Goal: Transaction & Acquisition: Subscribe to service/newsletter

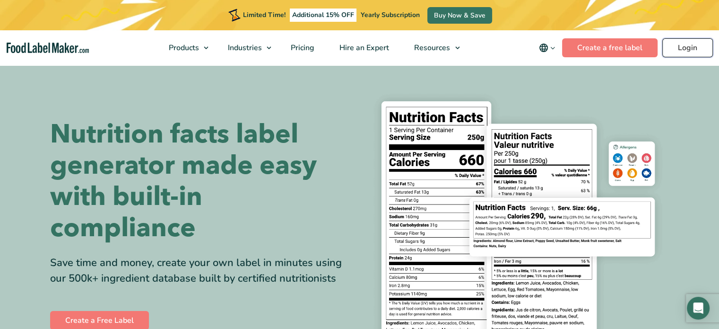
click at [678, 49] on link "Login" at bounding box center [687, 47] width 51 height 19
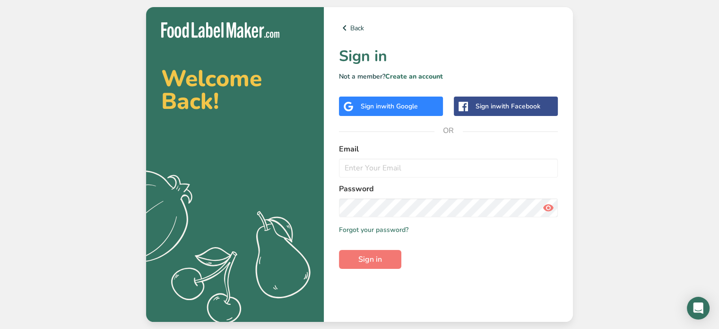
click at [382, 108] on div "Sign in with Google" at bounding box center [389, 106] width 57 height 10
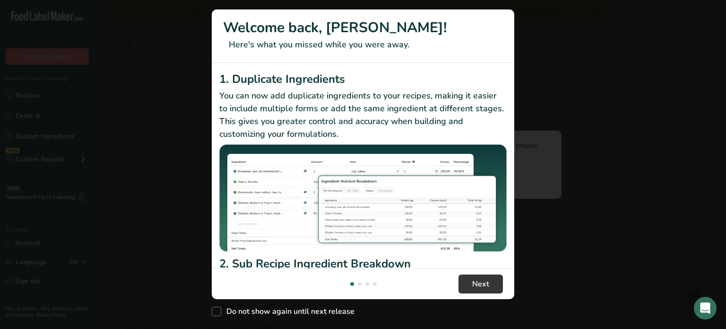
click at [405, 255] on h2 "2. Sub Recipe Ingredient Breakdown" at bounding box center [362, 263] width 287 height 17
click at [480, 288] on span "Next" at bounding box center [480, 283] width 17 height 11
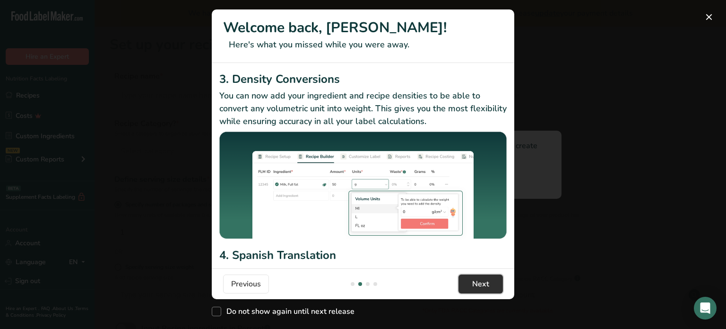
click at [475, 281] on span "Next" at bounding box center [480, 283] width 17 height 11
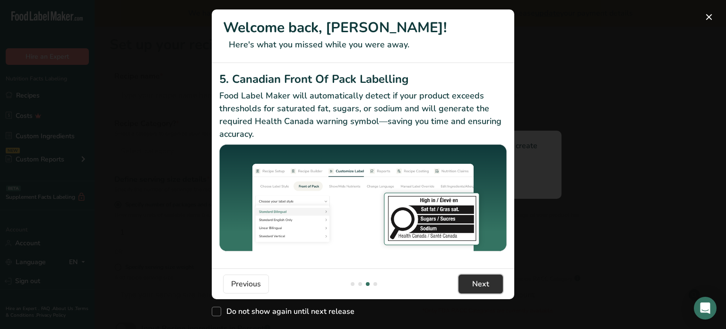
click at [475, 281] on span "Next" at bounding box center [480, 283] width 17 height 11
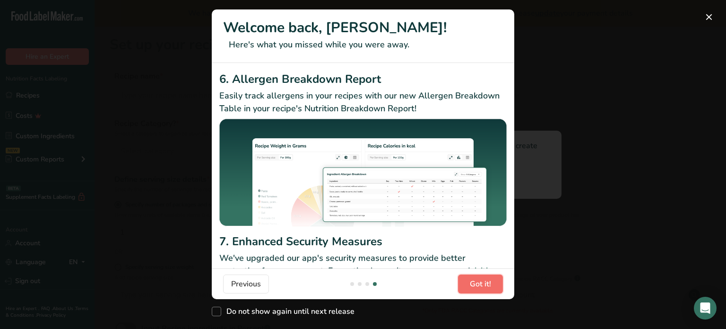
click at [475, 282] on span "Got it!" at bounding box center [480, 283] width 21 height 11
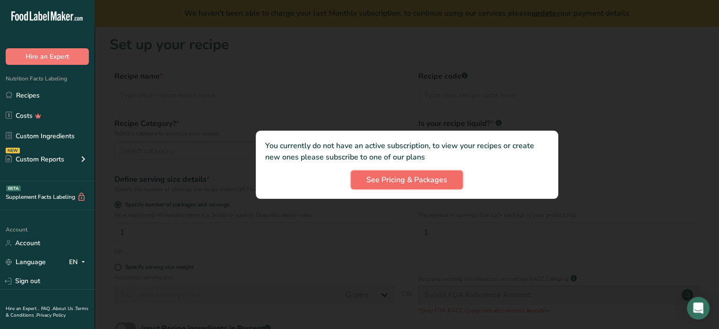
click at [395, 181] on span "See Pricing & Packages" at bounding box center [406, 179] width 81 height 11
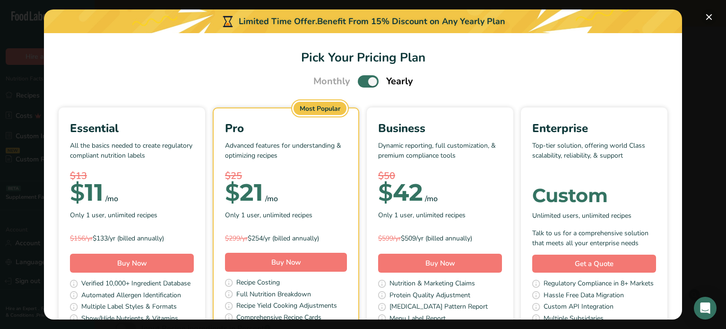
click at [711, 16] on button "Pick Your Pricing Plan Modal" at bounding box center [709, 16] width 15 height 15
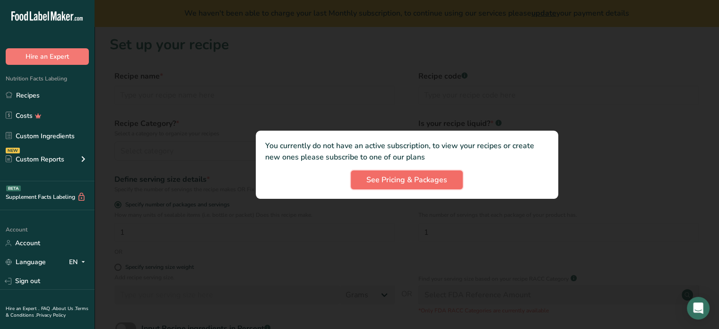
click at [415, 179] on span "See Pricing & Packages" at bounding box center [406, 179] width 81 height 11
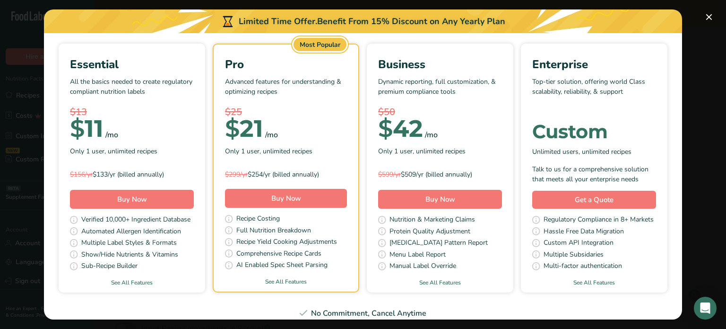
scroll to position [0, 0]
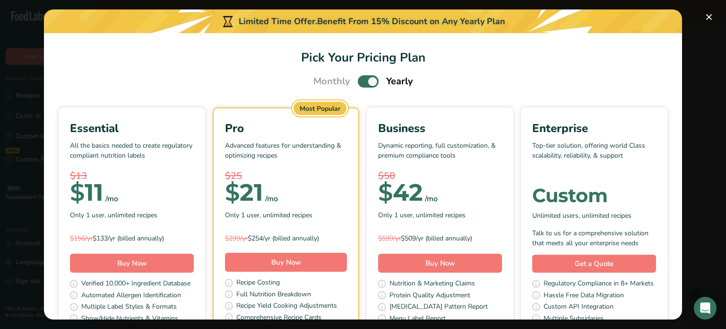
click at [711, 21] on button "Pick Your Pricing Plan Modal" at bounding box center [709, 16] width 15 height 15
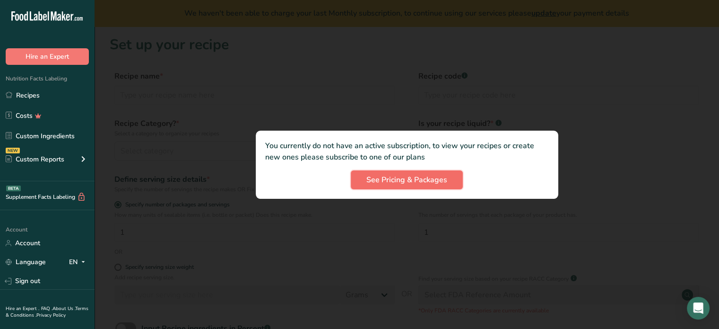
click at [392, 175] on span "See Pricing & Packages" at bounding box center [406, 179] width 81 height 11
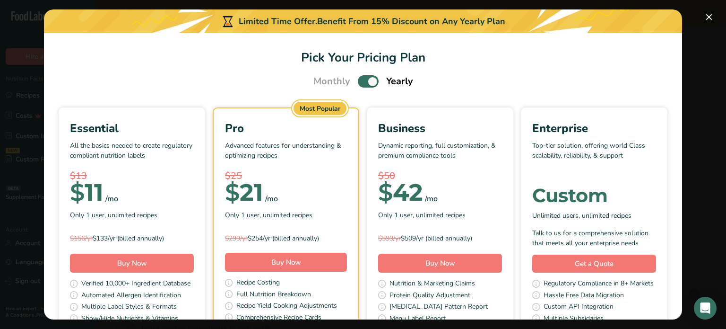
click at [713, 17] on button "Pick Your Pricing Plan Modal" at bounding box center [709, 16] width 15 height 15
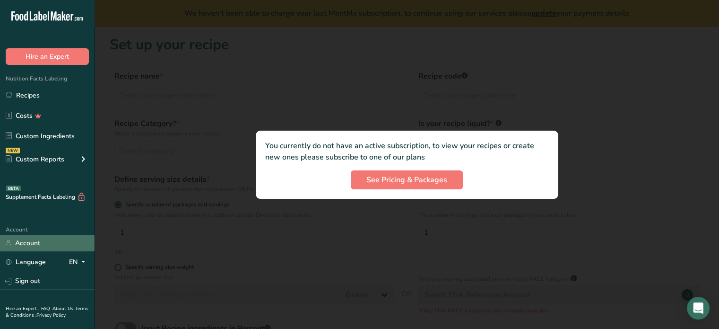
click at [28, 244] on link "Account" at bounding box center [47, 243] width 95 height 17
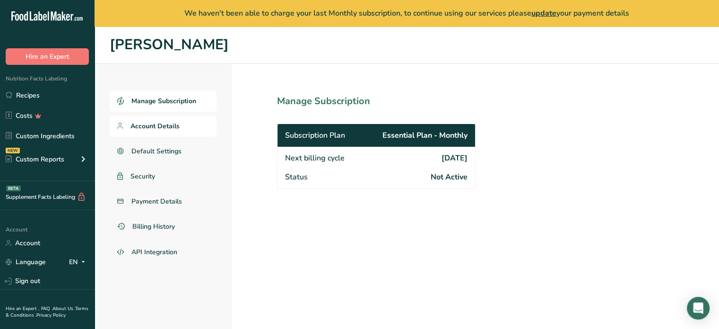
click at [152, 126] on span "Account Details" at bounding box center [154, 126] width 49 height 10
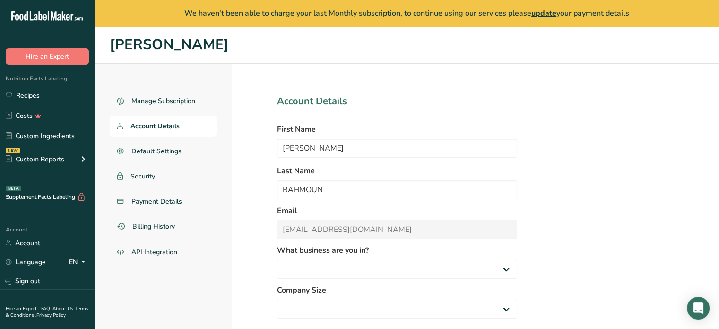
select select
select select "2"
click at [148, 174] on span "Security" at bounding box center [142, 176] width 25 height 10
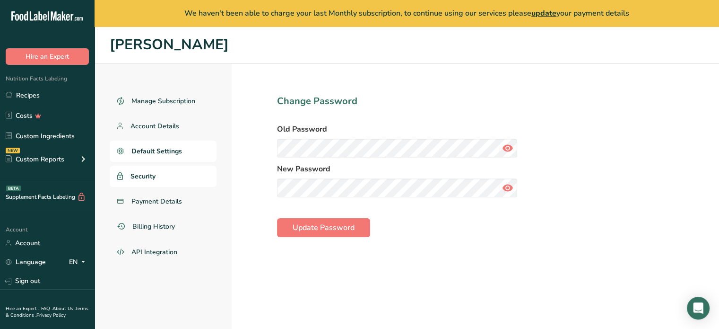
click at [140, 153] on span "Default Settings" at bounding box center [156, 151] width 51 height 10
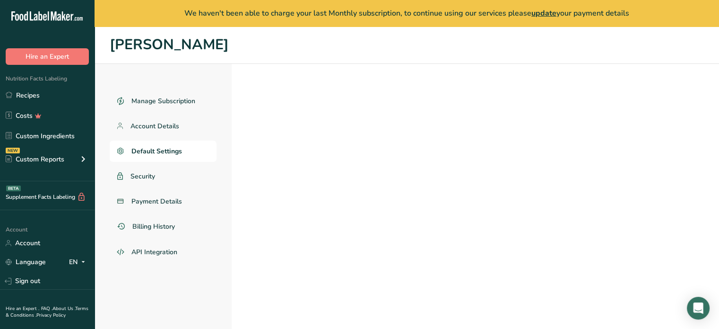
select select "Other"
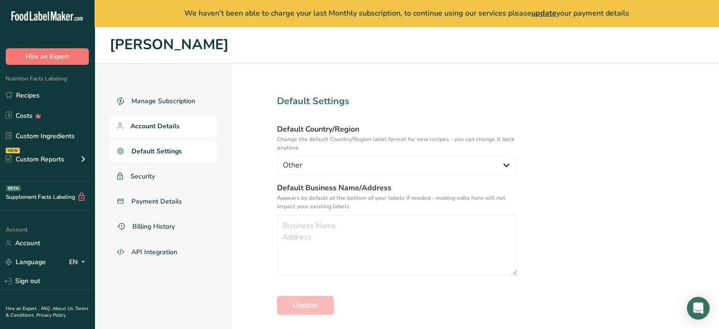
click at [148, 120] on link "Account Details" at bounding box center [163, 125] width 107 height 21
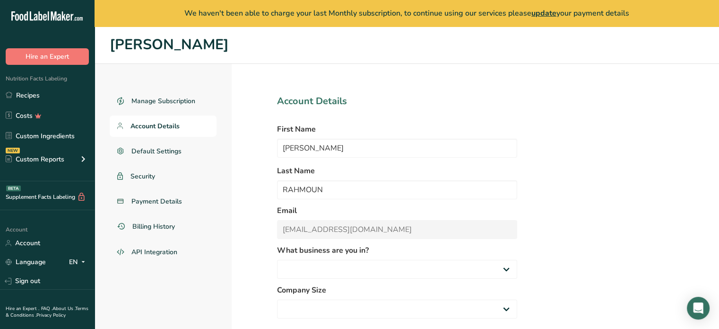
select select "2"
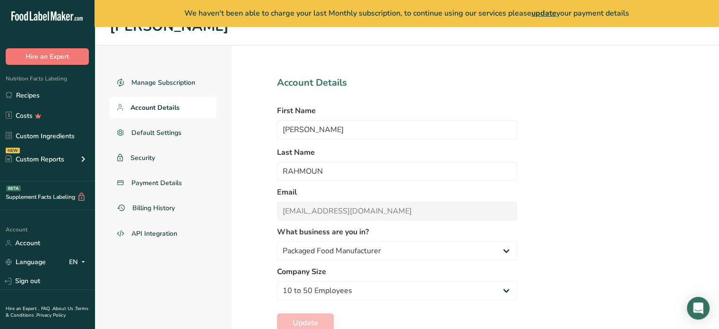
scroll to position [46, 0]
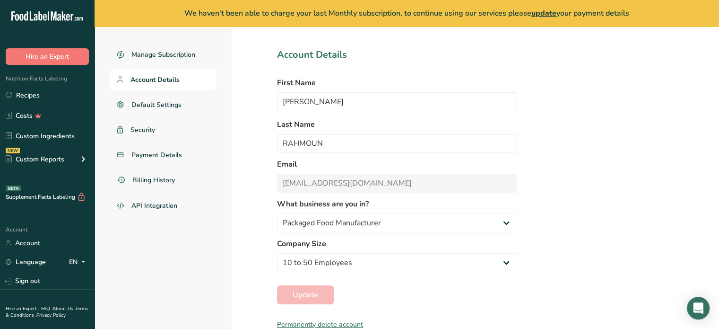
click at [322, 323] on div "Permanently delete account" at bounding box center [397, 324] width 240 height 10
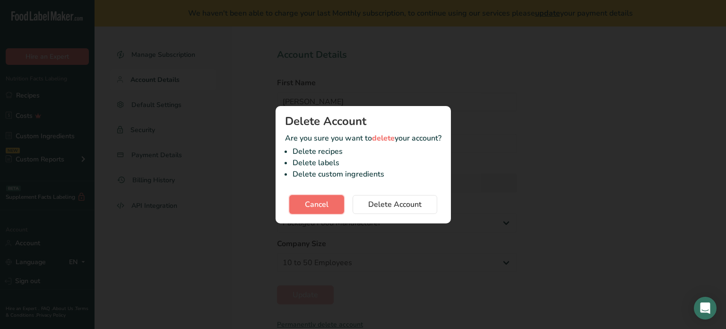
click at [322, 209] on span "Cancel" at bounding box center [317, 204] width 24 height 11
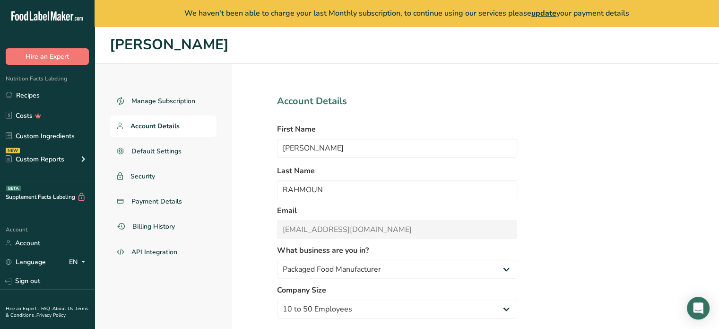
scroll to position [0, 0]
click at [147, 105] on link "Manage Subscription" at bounding box center [163, 100] width 107 height 21
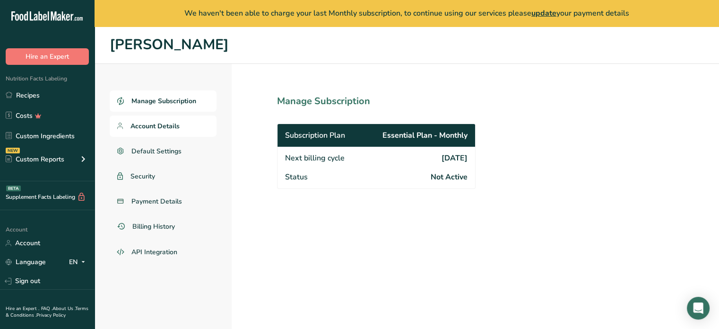
click at [161, 127] on span "Account Details" at bounding box center [154, 126] width 49 height 10
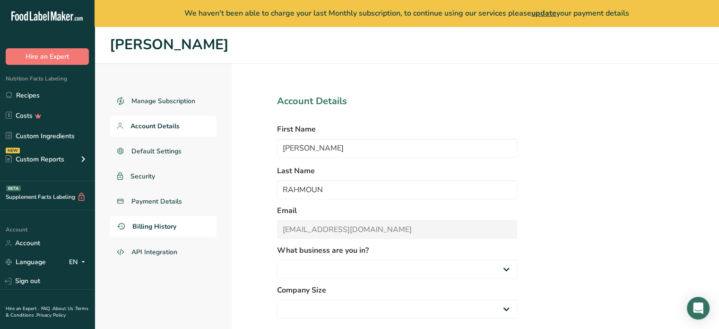
select select "2"
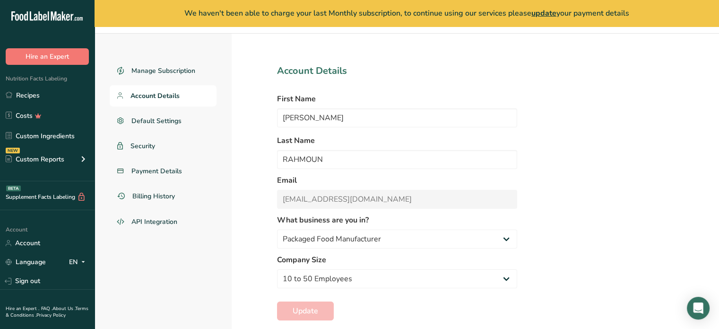
scroll to position [46, 0]
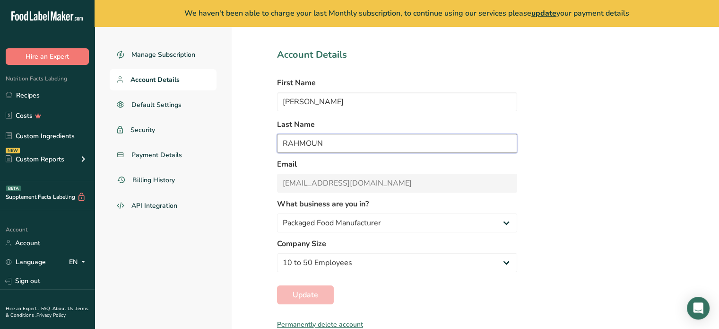
click at [328, 141] on input "RAHMOUN" at bounding box center [397, 143] width 240 height 19
type input "RAHMOUN"
click at [550, 11] on span "update" at bounding box center [543, 13] width 25 height 10
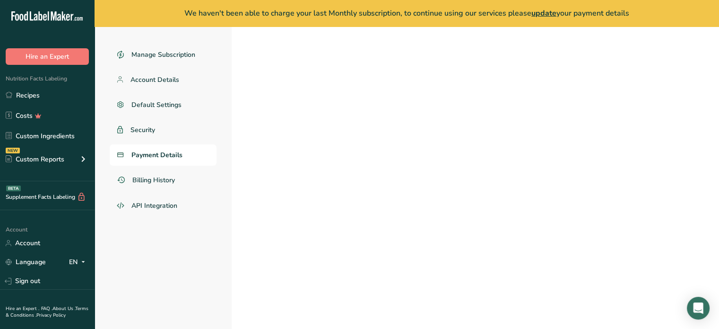
scroll to position [26, 0]
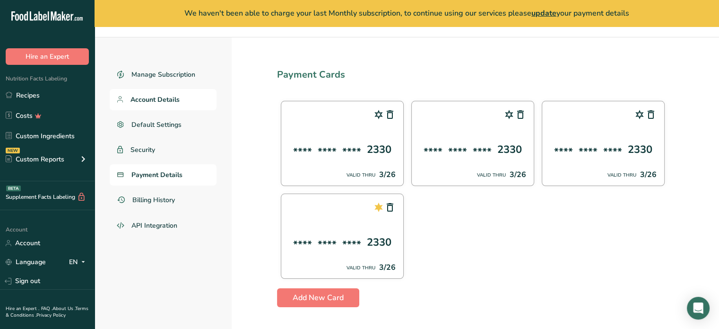
click at [154, 95] on span "Account Details" at bounding box center [154, 100] width 49 height 10
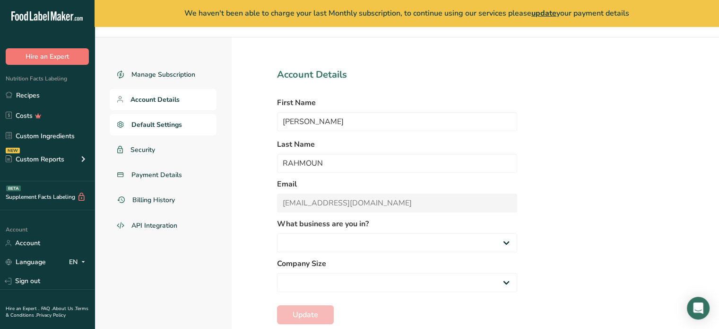
select select
select select "2"
click at [142, 75] on span "Manage Subscription" at bounding box center [163, 75] width 65 height 10
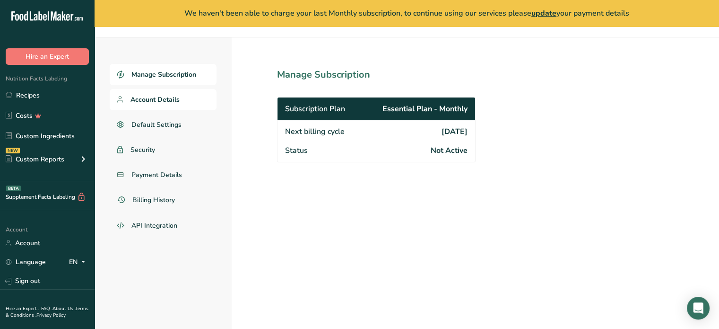
click at [153, 100] on span "Account Details" at bounding box center [154, 100] width 49 height 10
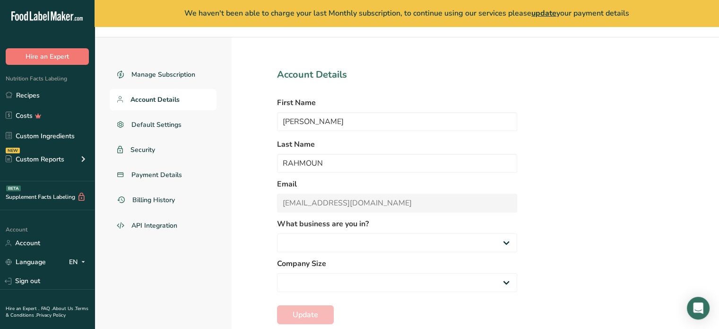
select select "2"
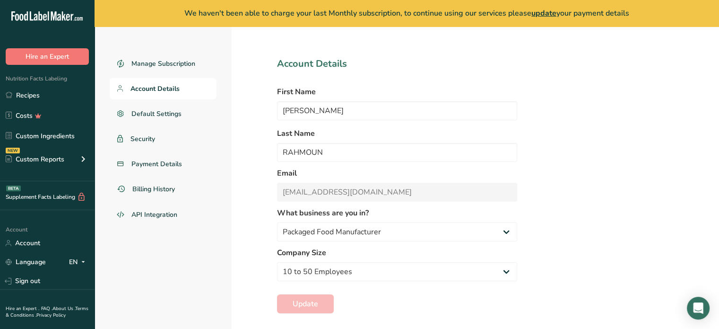
scroll to position [46, 0]
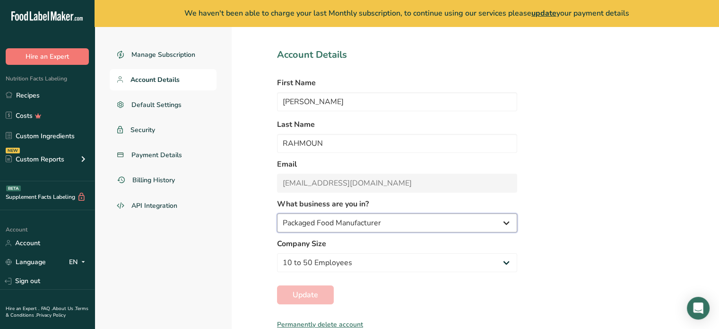
click at [319, 220] on select "Packaged Food Manufacturer Restaurant & Cafe Bakery Meal Plans & Catering Compa…" at bounding box center [397, 222] width 240 height 19
click at [244, 169] on section "Account Details First Name FIRAS Last Name RAHMOUN Email rahmounfiras@gmail.com…" at bounding box center [397, 173] width 331 height 312
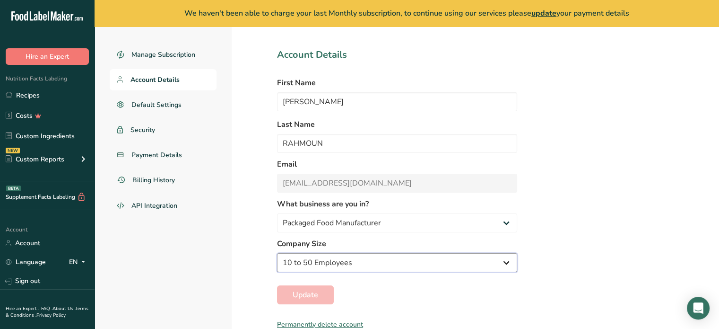
click at [311, 264] on select "Fewer than 10 Employees 10 to 50 Employees 51 to 500 Employees Over 500 Employe…" at bounding box center [397, 262] width 240 height 19
click at [140, 132] on span "Security" at bounding box center [142, 130] width 25 height 10
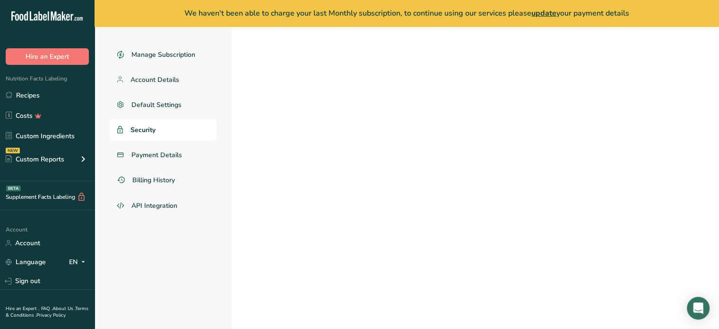
scroll to position [26, 0]
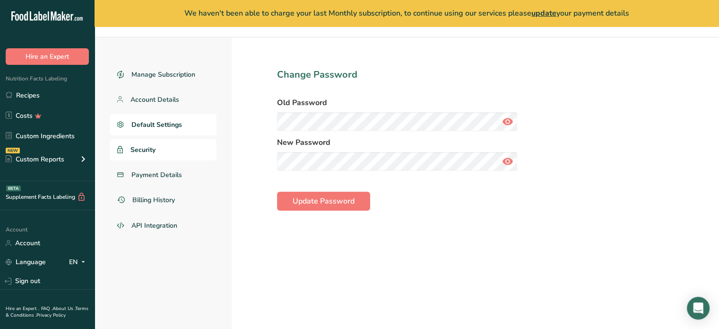
click at [152, 124] on span "Default Settings" at bounding box center [156, 125] width 51 height 10
select select "Other"
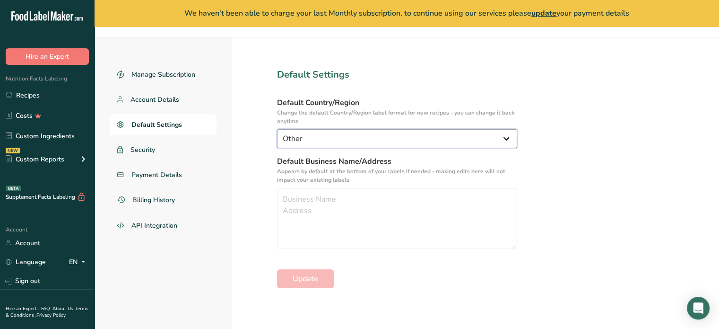
click at [393, 134] on select "United States Canada Australia/New Zealand United Kingdom European Union Mexico…" at bounding box center [397, 138] width 240 height 19
click at [239, 146] on section "Default Settings Default Country/Region Change the default Country/Region label…" at bounding box center [397, 182] width 331 height 291
click at [337, 207] on textarea at bounding box center [397, 218] width 240 height 61
click at [202, 147] on link "Security" at bounding box center [163, 149] width 107 height 21
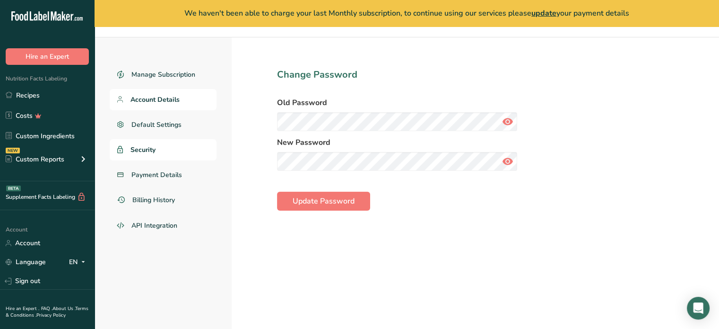
click at [165, 98] on span "Account Details" at bounding box center [154, 100] width 49 height 10
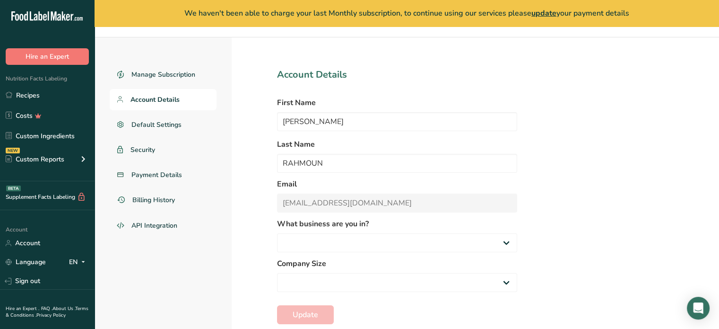
select select "2"
click at [329, 123] on input "FIRAS" at bounding box center [397, 121] width 240 height 19
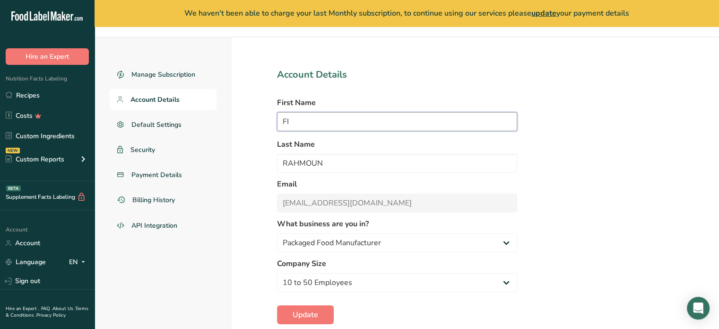
type input "F"
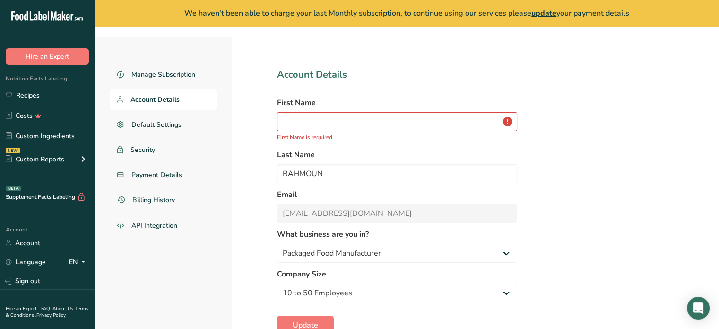
click at [305, 201] on div "Email rahmounfiras@gmail.com" at bounding box center [397, 206] width 240 height 34
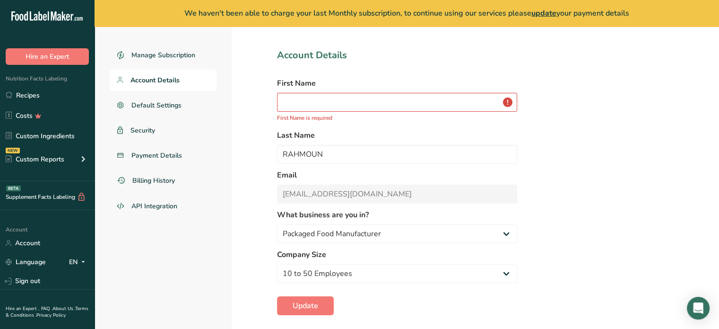
scroll to position [57, 0]
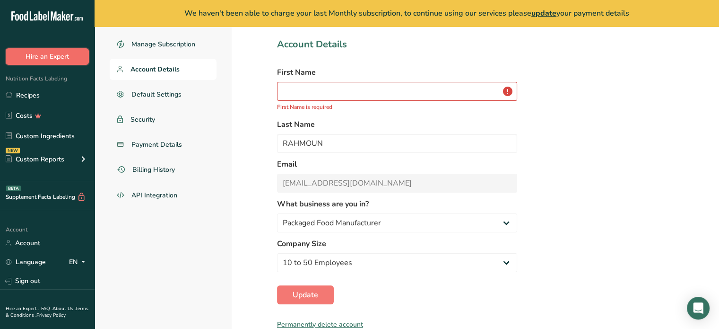
click at [43, 53] on button "Hire an Expert" at bounding box center [47, 56] width 83 height 17
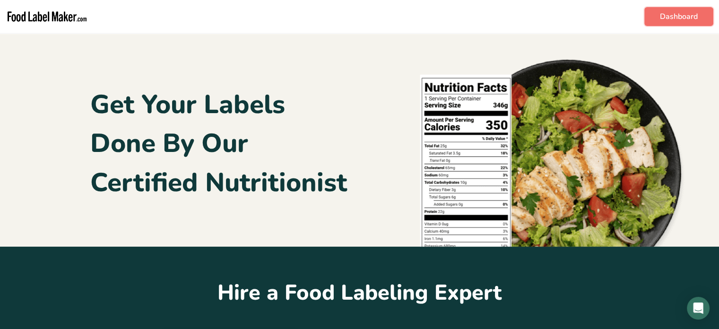
click at [667, 13] on link "Dashboard" at bounding box center [678, 16] width 69 height 19
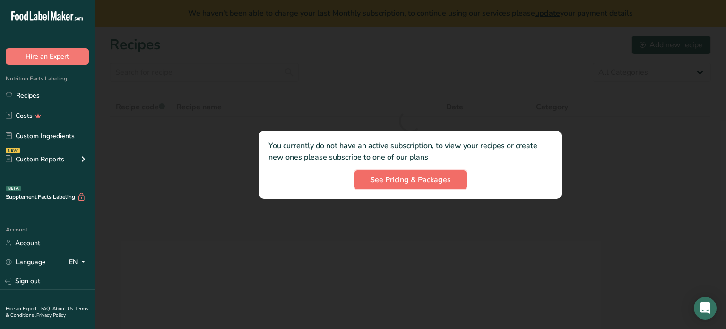
click at [415, 179] on span "See Pricing & Packages" at bounding box center [410, 179] width 81 height 11
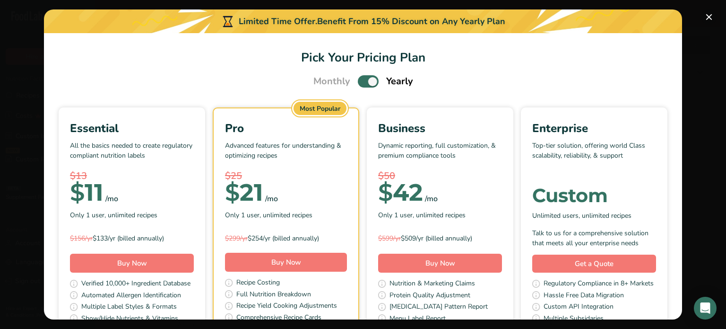
click at [706, 16] on button "Pick Your Pricing Plan Modal" at bounding box center [709, 16] width 15 height 15
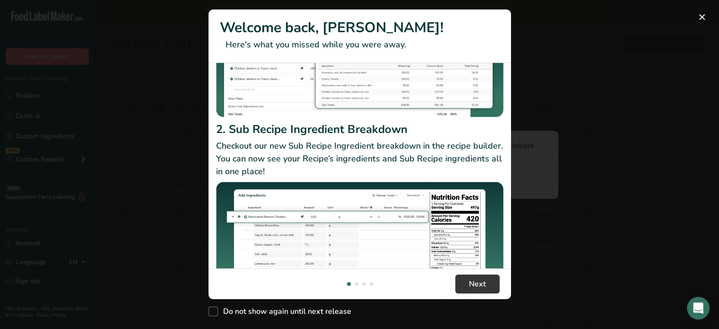
scroll to position [142, 0]
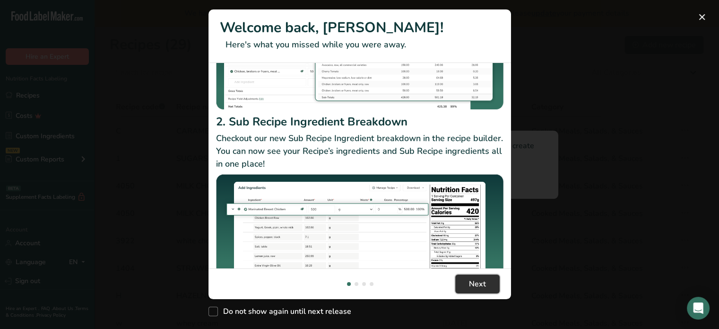
click at [479, 279] on span "Next" at bounding box center [477, 283] width 17 height 11
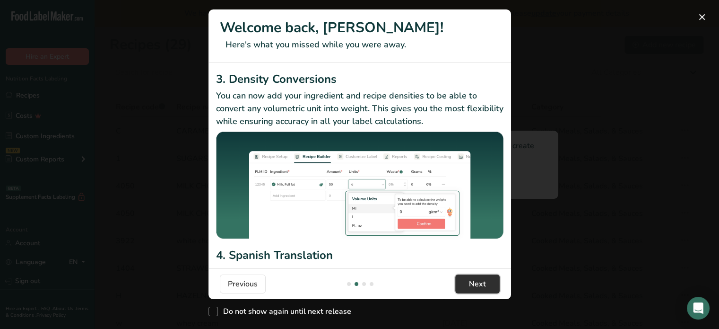
click at [483, 288] on span "Next" at bounding box center [477, 283] width 17 height 11
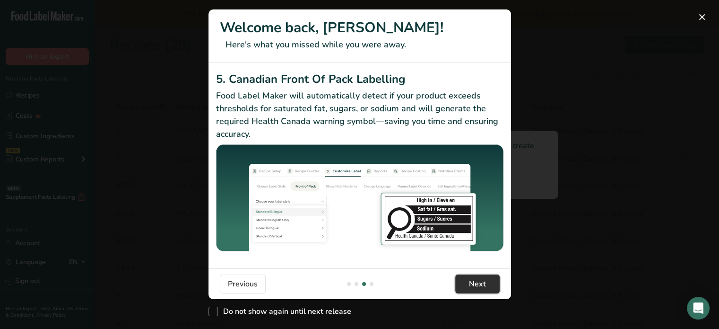
click at [482, 286] on span "Next" at bounding box center [477, 283] width 17 height 11
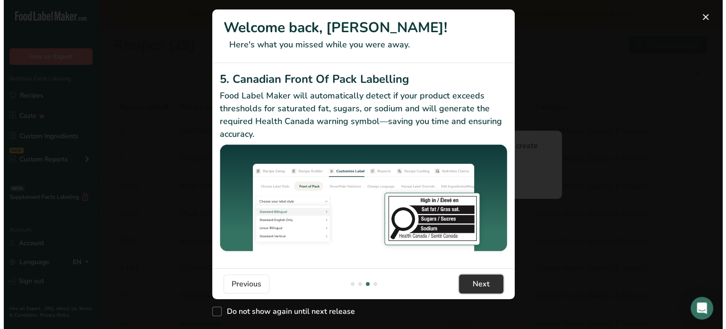
scroll to position [0, 908]
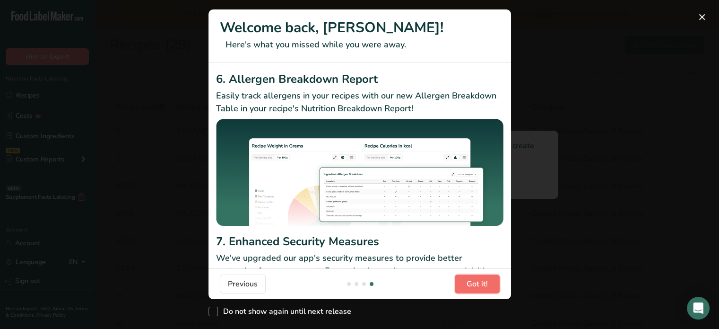
click at [480, 283] on span "Got it!" at bounding box center [477, 283] width 21 height 11
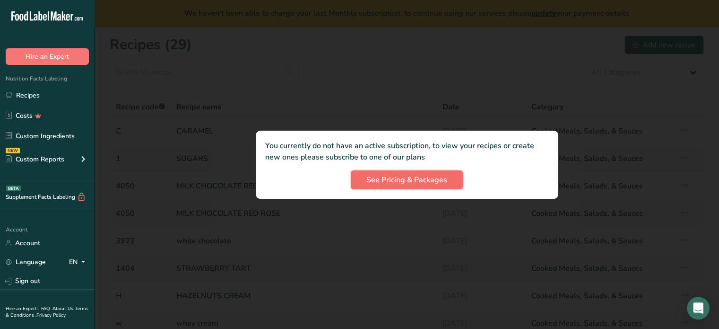
click at [385, 183] on span "See Pricing & Packages" at bounding box center [406, 179] width 81 height 11
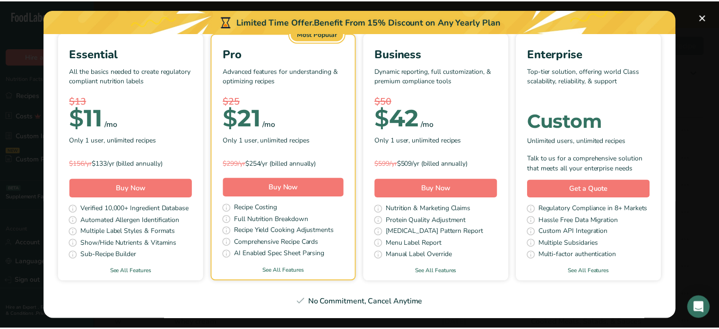
scroll to position [189, 0]
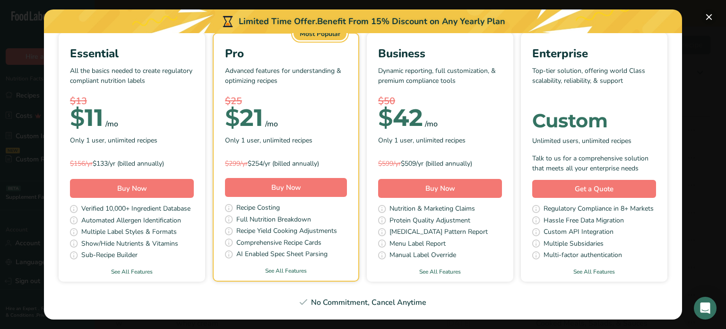
click at [711, 18] on button "Pick Your Pricing Plan Modal" at bounding box center [709, 16] width 15 height 15
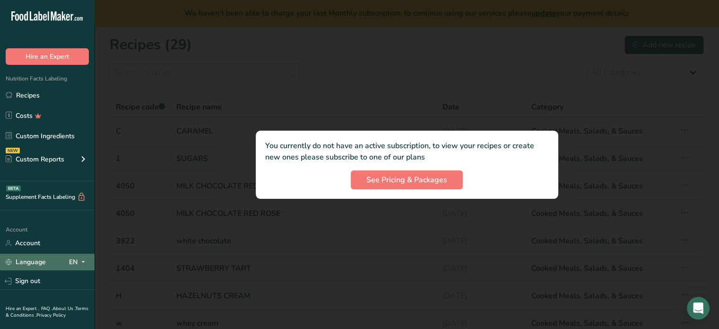
click at [61, 262] on div "Language EN" at bounding box center [47, 261] width 83 height 17
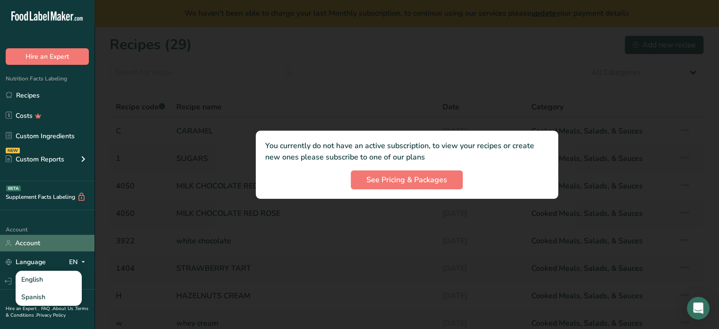
click at [45, 236] on link "Account" at bounding box center [47, 243] width 95 height 17
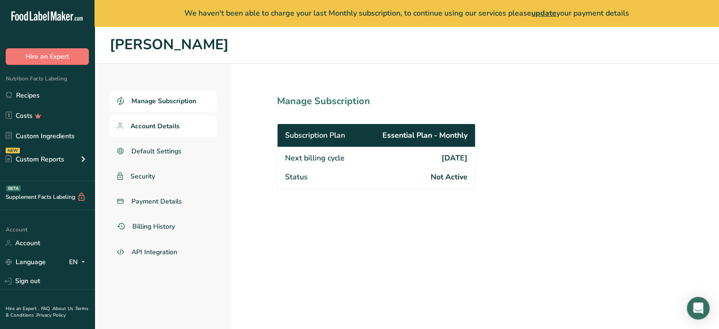
click at [130, 126] on link "Account Details" at bounding box center [163, 125] width 107 height 21
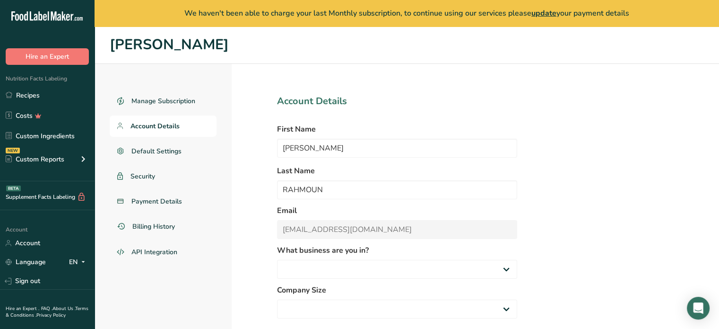
select select "2"
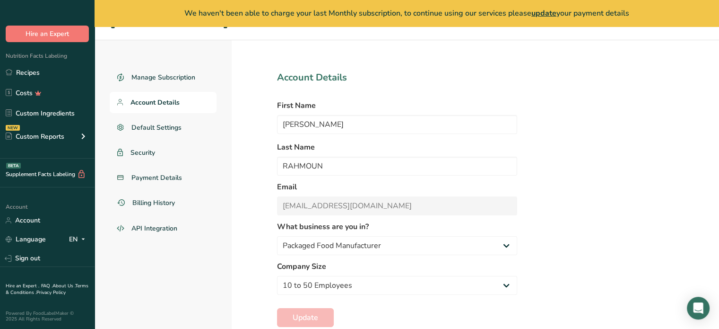
scroll to position [46, 0]
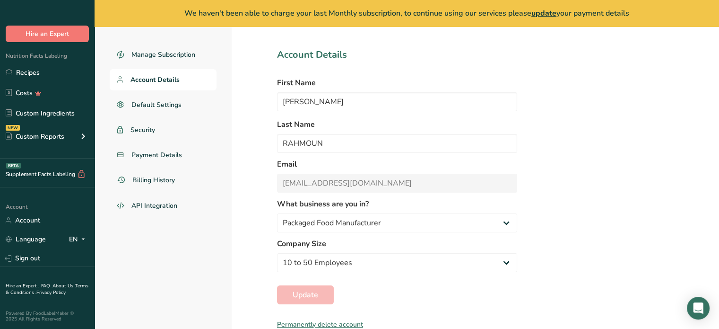
click at [285, 167] on label "Email" at bounding box center [397, 163] width 240 height 11
click at [36, 260] on link "Sign out" at bounding box center [47, 258] width 95 height 17
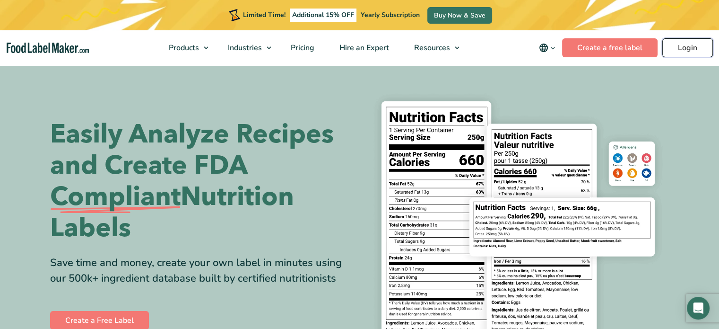
click at [693, 50] on link "Login" at bounding box center [687, 47] width 51 height 19
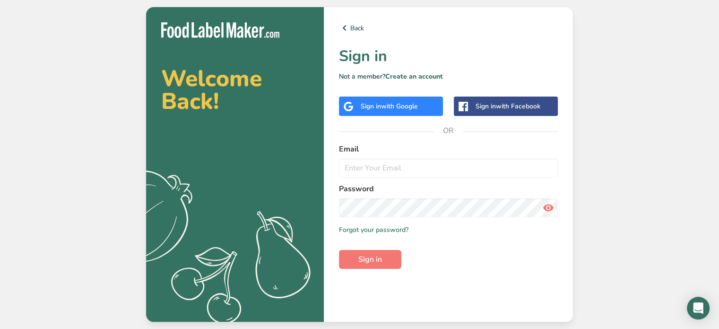
click at [397, 106] on span "with Google" at bounding box center [399, 106] width 37 height 9
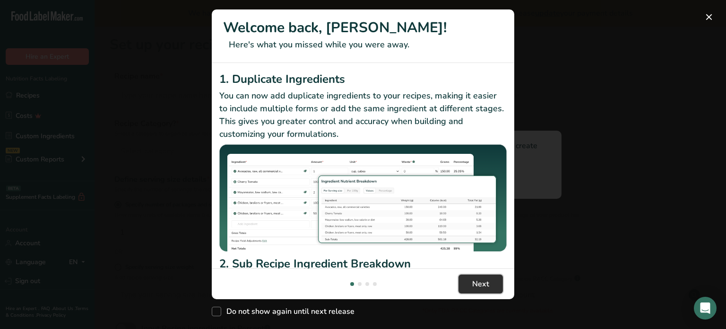
click at [485, 289] on span "Next" at bounding box center [480, 283] width 17 height 11
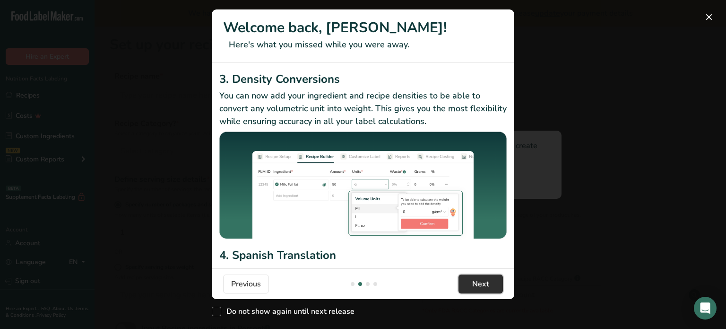
click at [483, 287] on span "Next" at bounding box center [480, 283] width 17 height 11
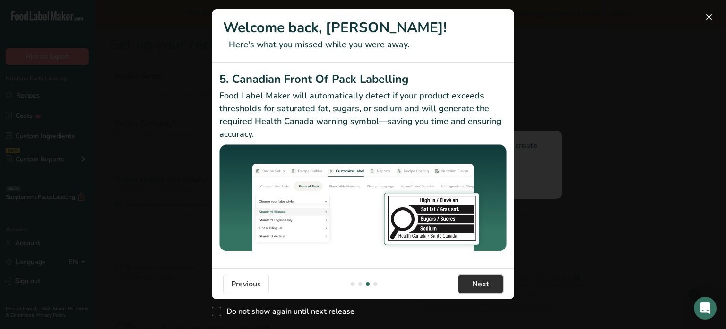
click at [483, 287] on span "Next" at bounding box center [480, 283] width 17 height 11
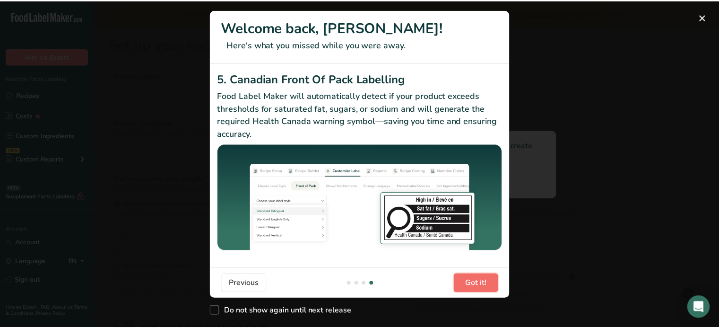
scroll to position [0, 908]
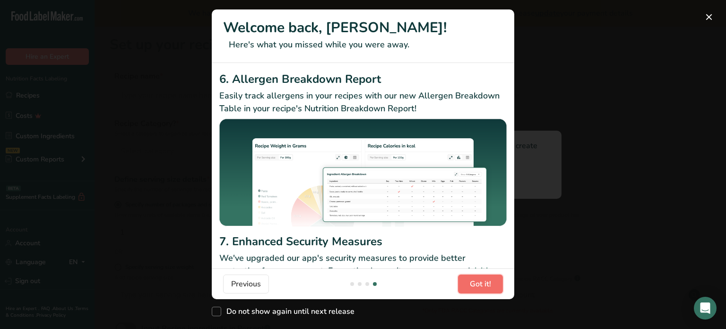
click at [482, 285] on span "Got it!" at bounding box center [480, 283] width 21 height 11
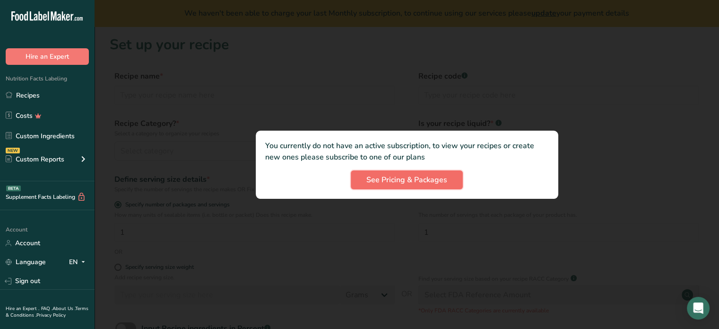
click at [393, 188] on button "See Pricing & Packages" at bounding box center [407, 179] width 112 height 19
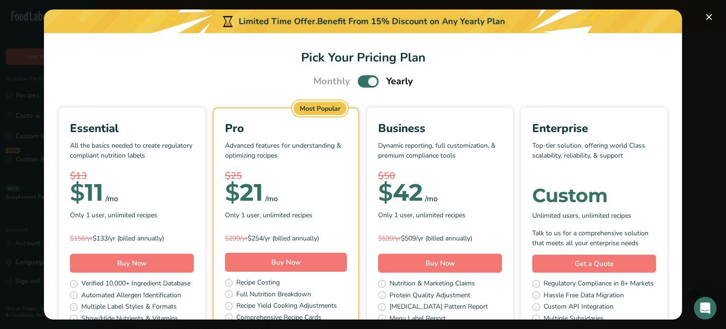
click at [706, 12] on button "Pick Your Pricing Plan Modal" at bounding box center [709, 16] width 15 height 15
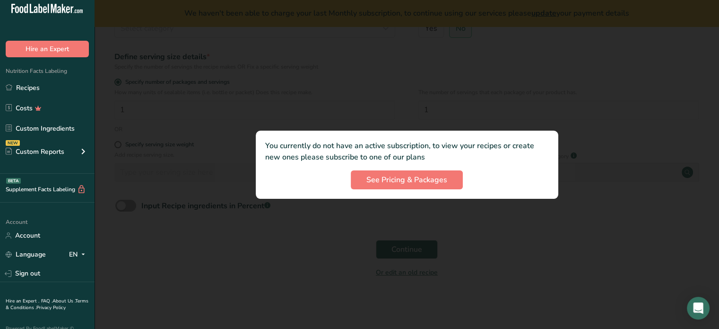
scroll to position [0, 0]
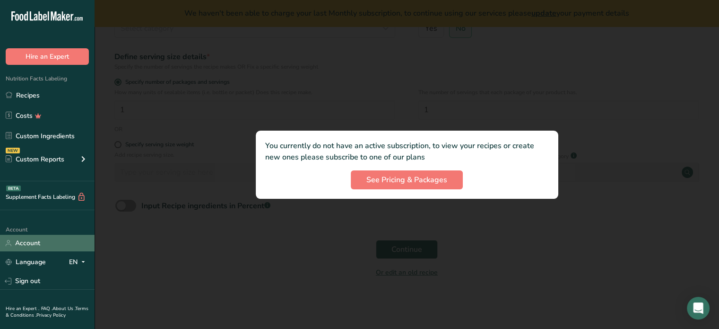
click at [43, 247] on link "Account" at bounding box center [47, 243] width 95 height 17
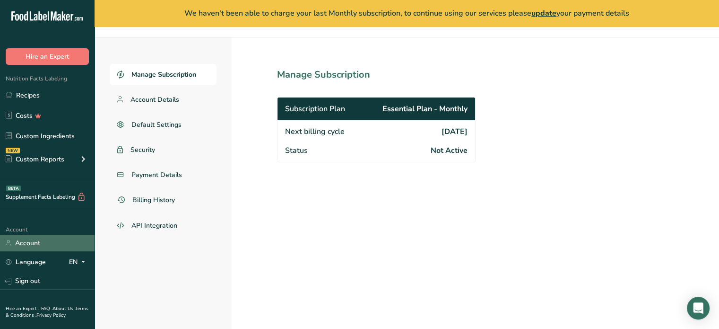
scroll to position [26, 0]
click at [158, 129] on span "Default Settings" at bounding box center [156, 125] width 51 height 10
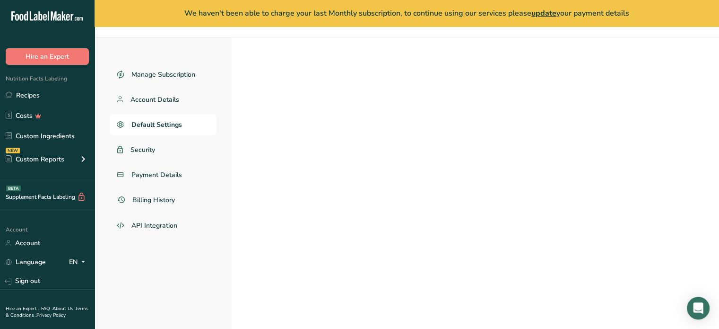
select select "Other"
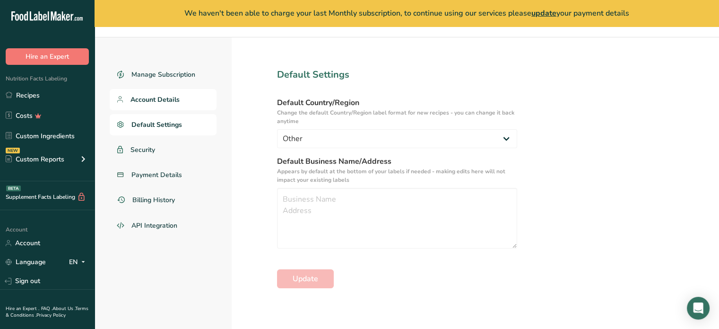
click at [149, 97] on span "Account Details" at bounding box center [154, 100] width 49 height 10
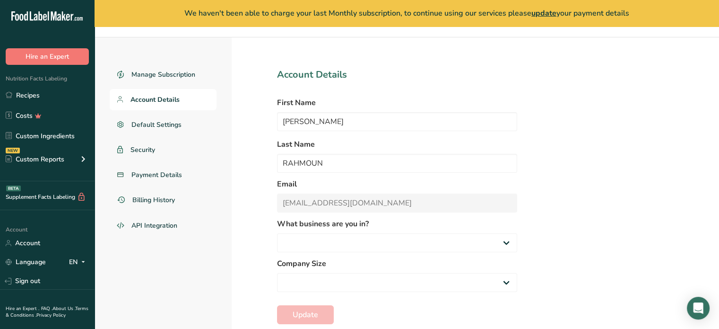
select select "1"
select select "2"
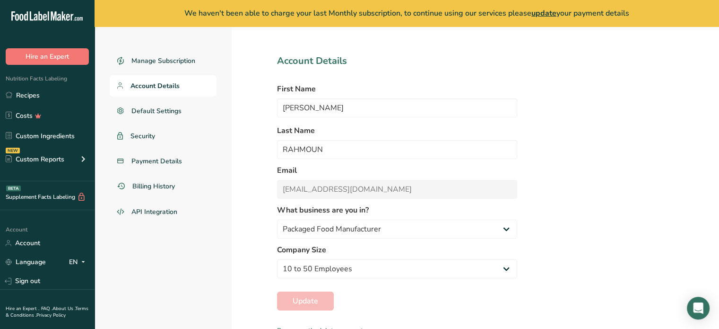
scroll to position [46, 0]
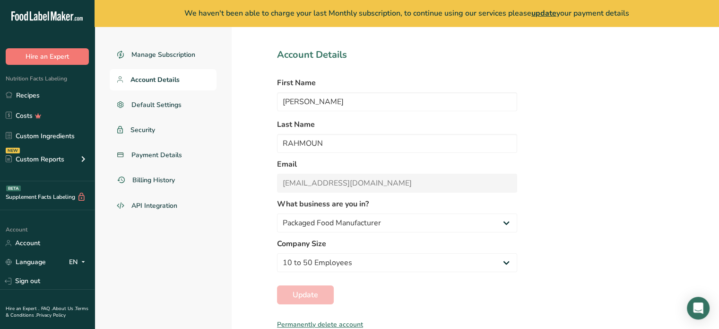
click at [299, 321] on div "Permanently delete account" at bounding box center [397, 324] width 240 height 10
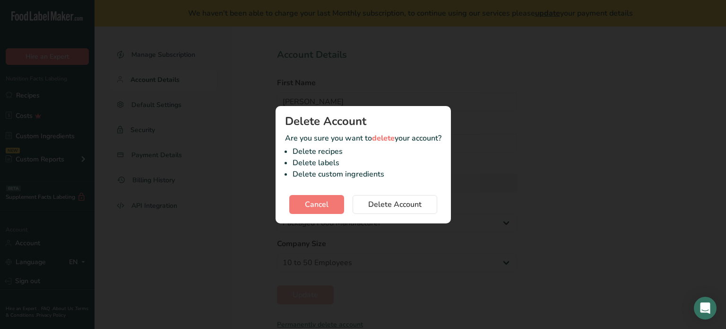
click at [178, 111] on div "Delete account confirmation modal" at bounding box center [363, 164] width 726 height 329
click at [297, 206] on button "Cancel" at bounding box center [316, 204] width 55 height 19
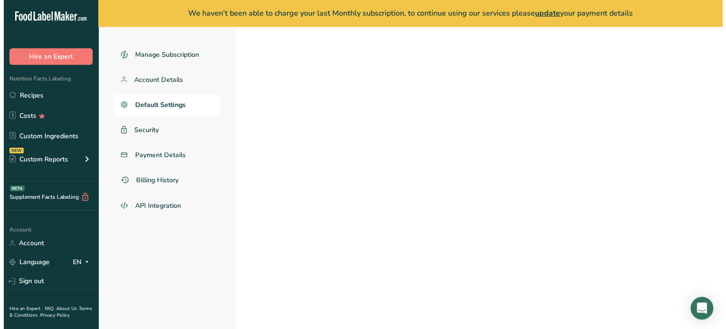
scroll to position [26, 0]
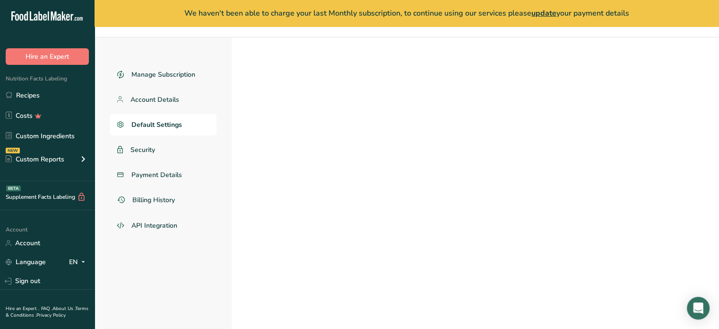
select select "Other"
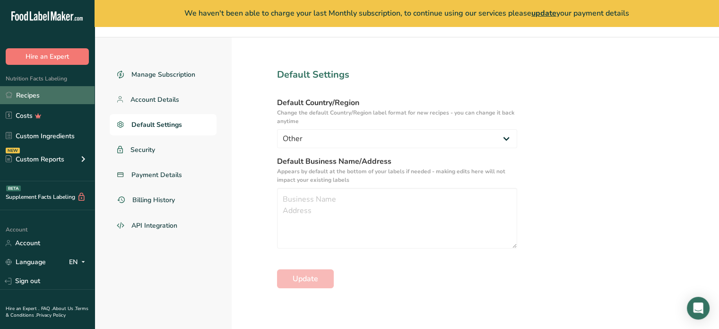
click at [49, 101] on link "Recipes" at bounding box center [47, 95] width 95 height 18
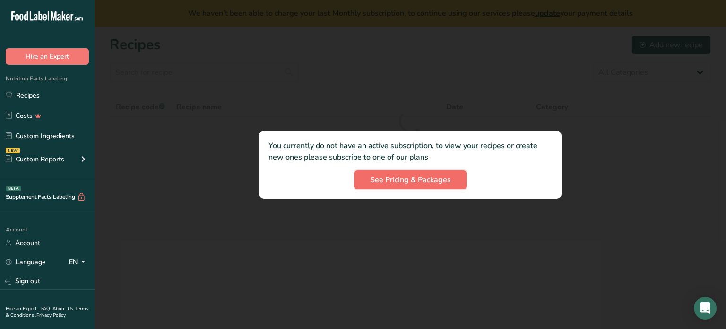
click at [410, 183] on span "See Pricing & Packages" at bounding box center [410, 179] width 81 height 11
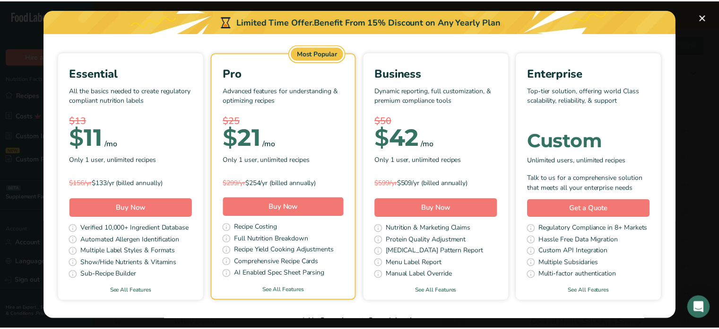
scroll to position [142, 0]
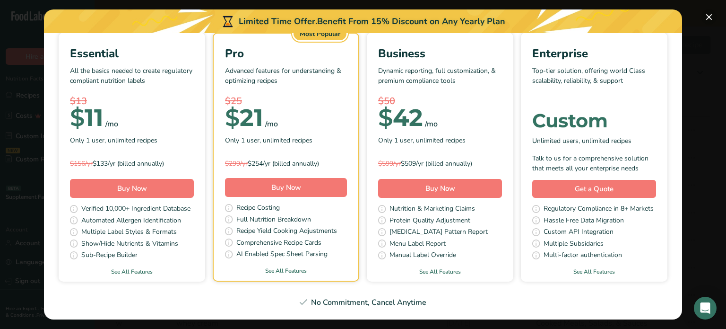
click at [709, 18] on button "Pick Your Pricing Plan Modal" at bounding box center [709, 16] width 15 height 15
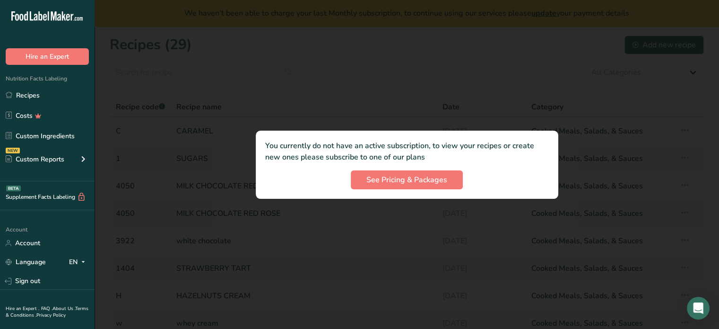
click at [390, 176] on div "You currently do not have an active subscription, to view your recipes or creat…" at bounding box center [407, 164] width 303 height 68
click at [392, 172] on button "See Pricing & Packages" at bounding box center [407, 179] width 112 height 19
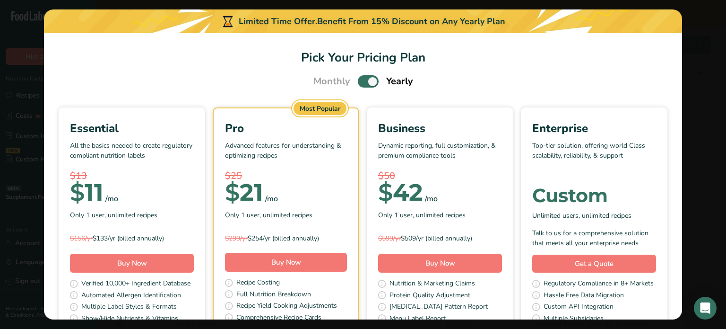
click at [347, 175] on div "$25" at bounding box center [286, 176] width 122 height 14
click at [705, 14] on button "Pick Your Pricing Plan Modal" at bounding box center [709, 16] width 15 height 15
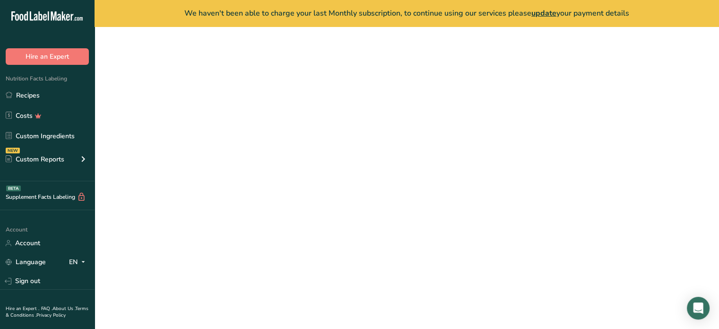
select select "Other"
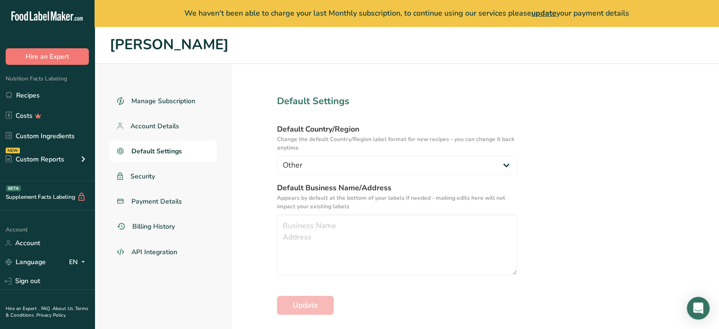
scroll to position [26, 0]
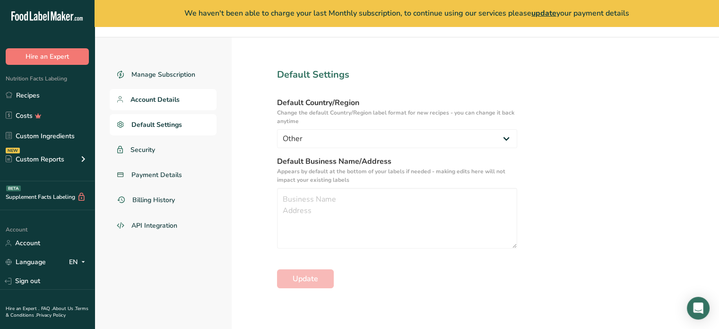
click at [154, 107] on link "Account Details" at bounding box center [163, 99] width 107 height 21
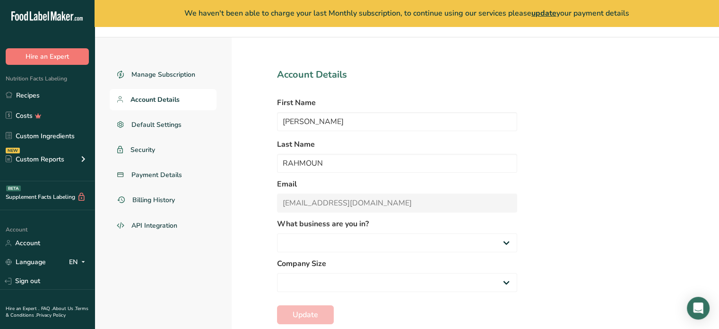
select select
select select "2"
click at [310, 126] on input "[PERSON_NAME]" at bounding box center [397, 121] width 240 height 19
click at [340, 164] on input "RAHMOUN" at bounding box center [397, 163] width 240 height 19
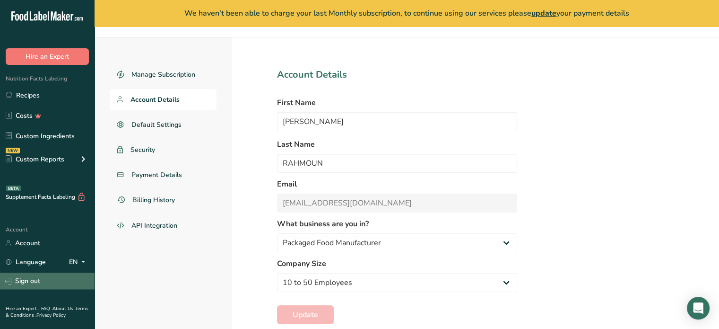
click at [28, 283] on link "Sign out" at bounding box center [47, 280] width 95 height 17
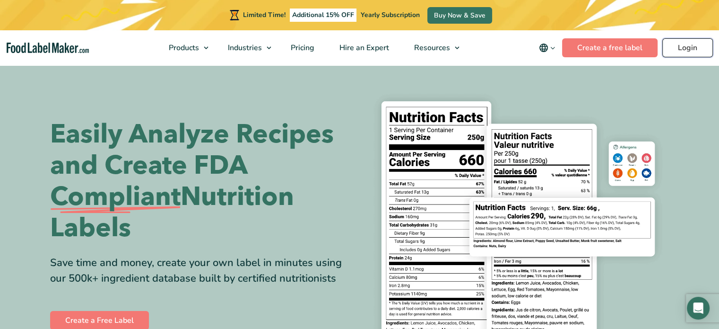
click at [683, 47] on link "Login" at bounding box center [687, 47] width 51 height 19
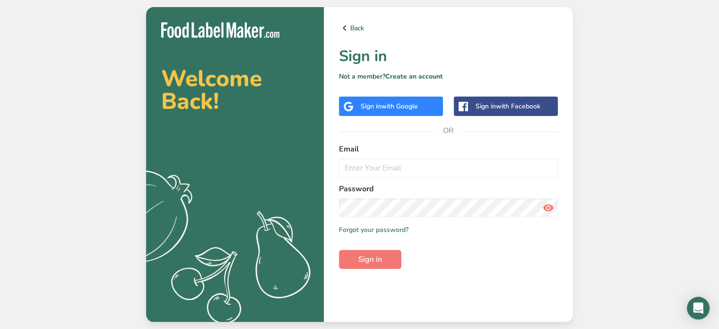
click at [377, 100] on div "Sign in with Google" at bounding box center [391, 105] width 104 height 19
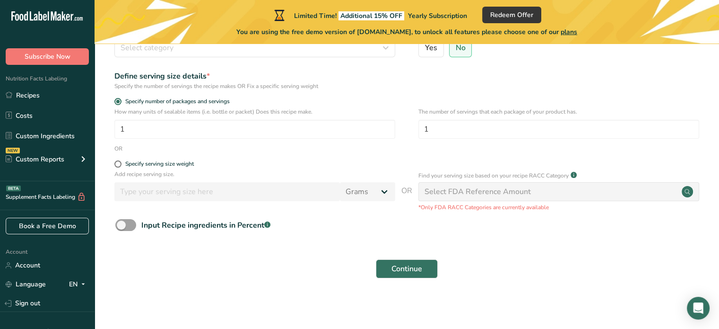
scroll to position [121, 0]
click at [416, 275] on button "Continue" at bounding box center [407, 268] width 62 height 19
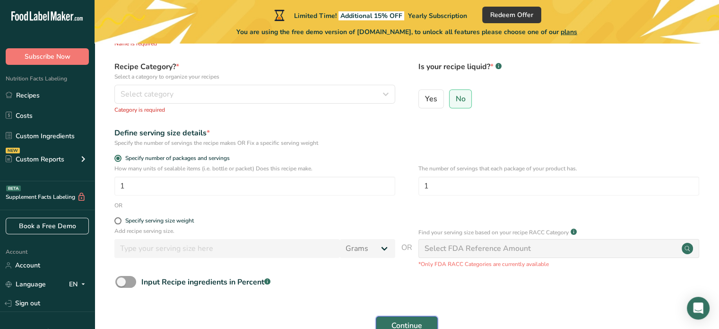
scroll to position [0, 0]
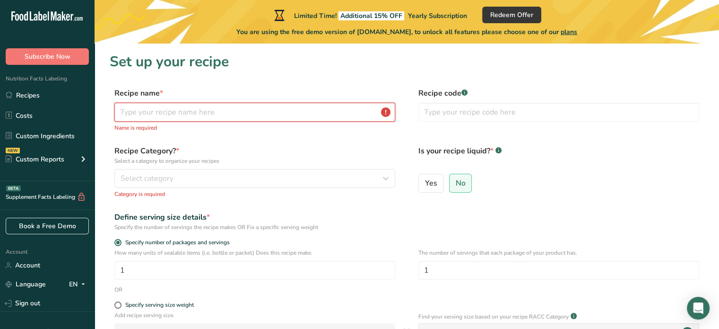
click at [211, 112] on input "text" at bounding box center [254, 112] width 281 height 19
type input "C"
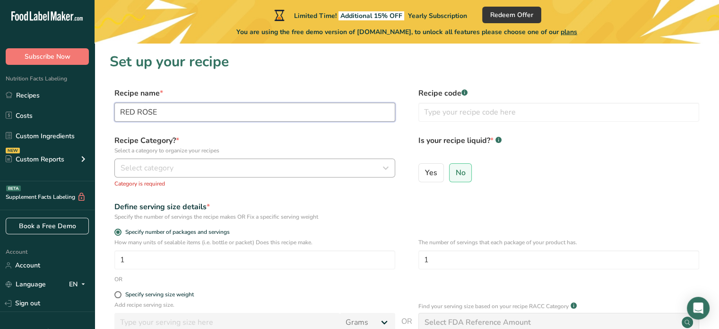
type input "RED ROSE"
click at [160, 167] on span "Select category" at bounding box center [147, 167] width 53 height 11
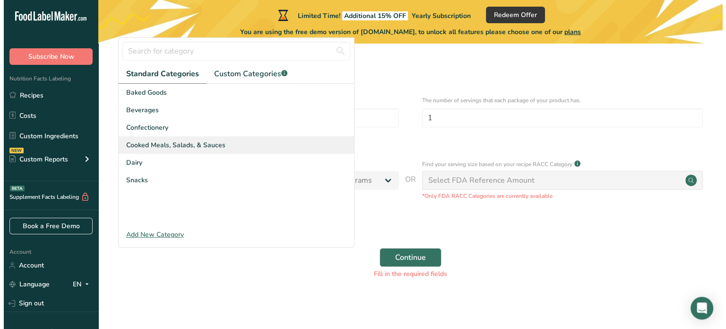
scroll to position [143, 0]
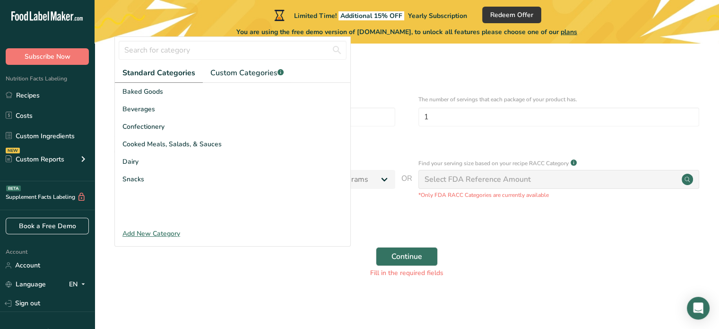
click at [154, 234] on div "Add New Category" at bounding box center [232, 233] width 235 height 10
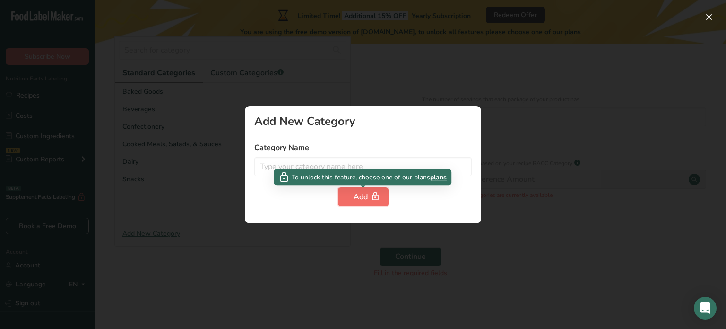
click at [363, 201] on div "Add" at bounding box center [363, 196] width 19 height 11
click at [291, 171] on p "To unlock this feature, choose one of our plans plans" at bounding box center [362, 176] width 168 height 11
click at [283, 179] on icon at bounding box center [283, 176] width 11 height 17
click at [358, 199] on div "Add" at bounding box center [363, 196] width 19 height 11
click at [442, 177] on span "plans" at bounding box center [438, 177] width 17 height 10
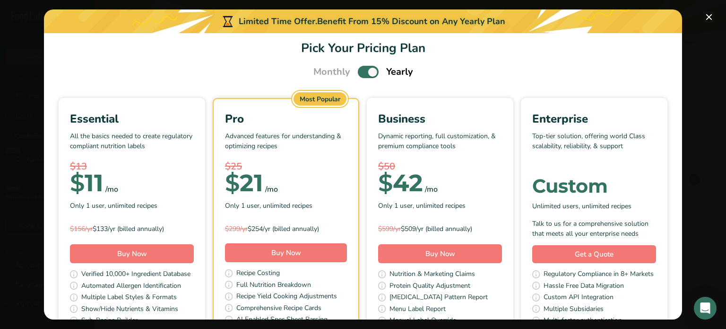
scroll to position [0, 0]
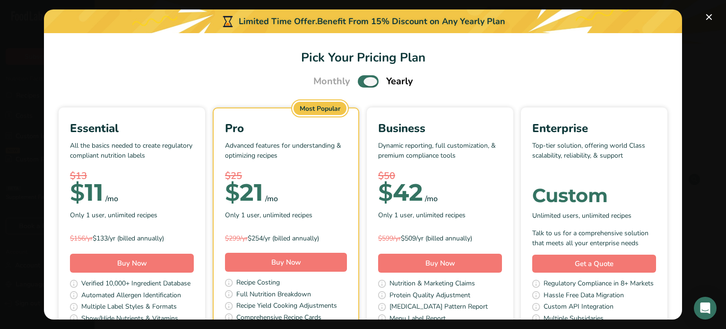
click at [370, 80] on span "Pick Your Pricing Plan Modal" at bounding box center [368, 81] width 21 height 12
click at [364, 80] on input "Pick Your Pricing Plan Modal" at bounding box center [361, 81] width 6 height 6
checkbox input "false"
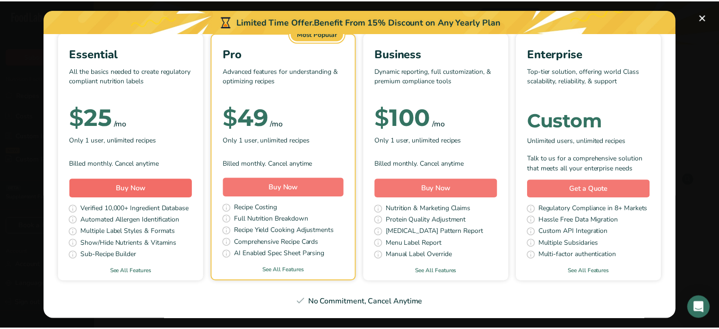
scroll to position [95, 0]
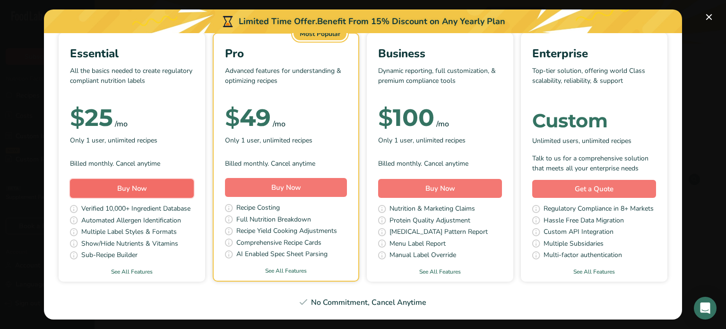
click at [147, 183] on span "Buy Now" at bounding box center [132, 187] width 30 height 9
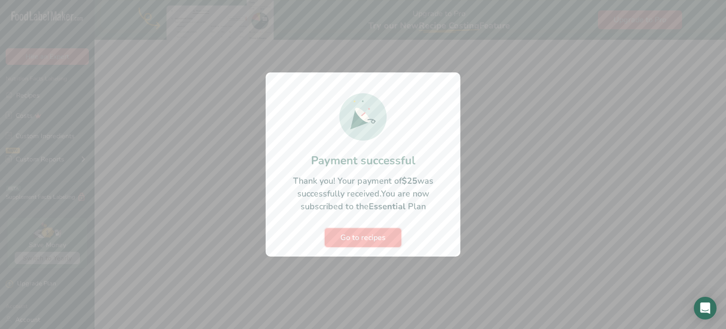
click at [371, 236] on span "Go to recipes" at bounding box center [362, 237] width 45 height 11
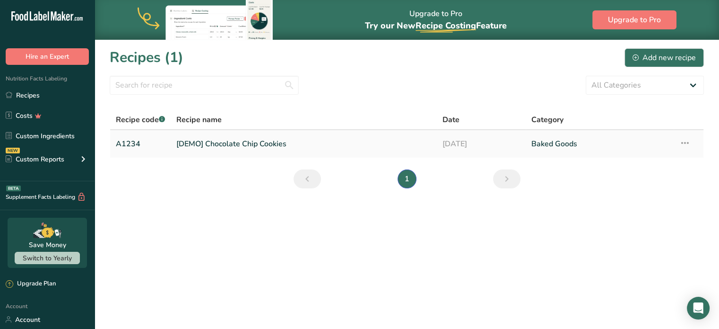
click at [688, 145] on icon at bounding box center [684, 142] width 11 height 17
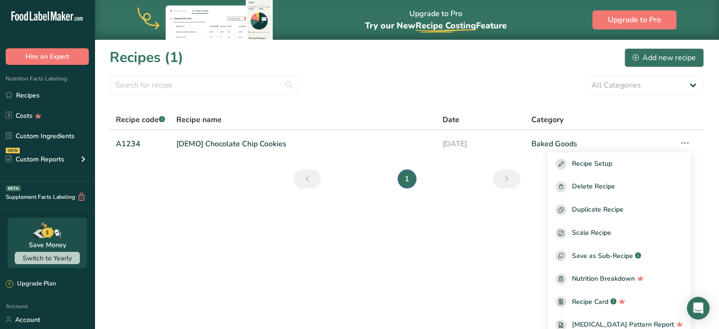
click at [522, 206] on main "Upgrade to Pro Try our New Recipe Costing .a-29{fill:none;stroke-linecap:round;…" at bounding box center [359, 164] width 719 height 329
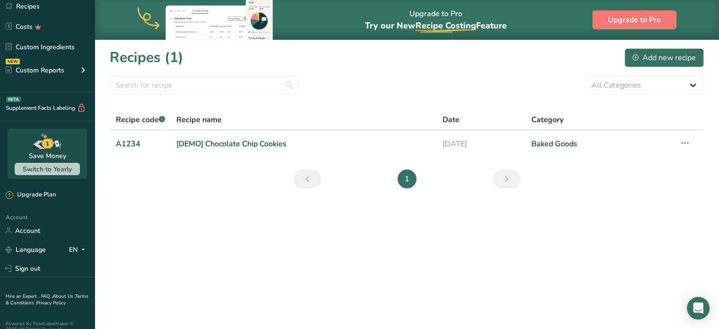
scroll to position [95, 0]
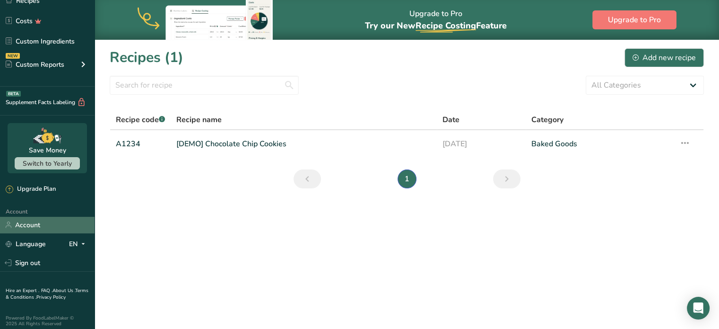
click at [32, 226] on link "Account" at bounding box center [47, 225] width 95 height 17
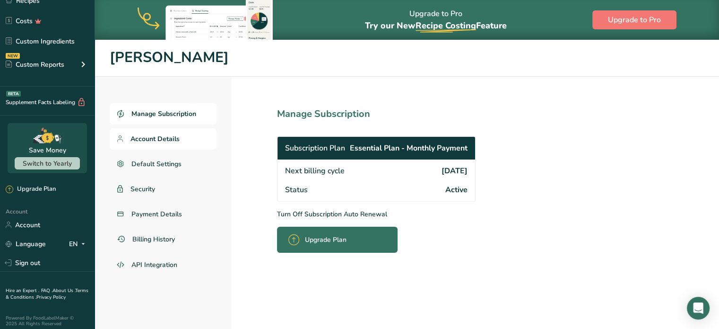
click at [145, 136] on span "Account Details" at bounding box center [154, 139] width 49 height 10
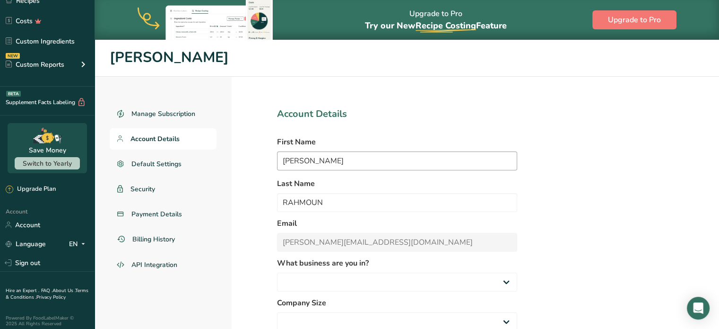
select select "5"
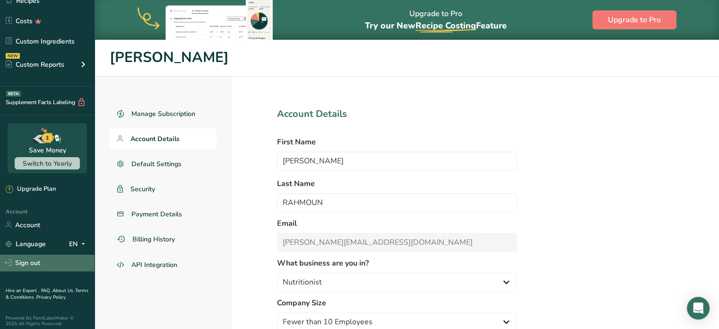
click at [30, 261] on link "Sign out" at bounding box center [47, 262] width 95 height 17
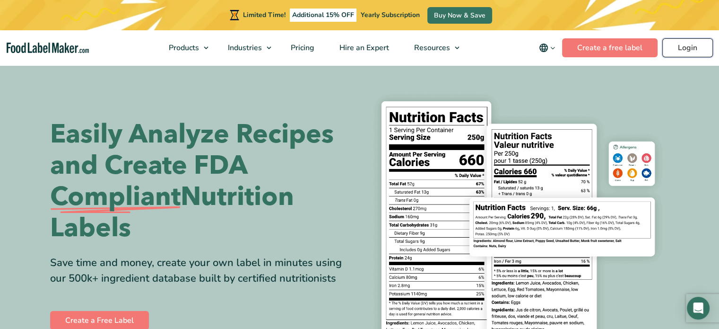
click at [683, 43] on link "Login" at bounding box center [687, 47] width 51 height 19
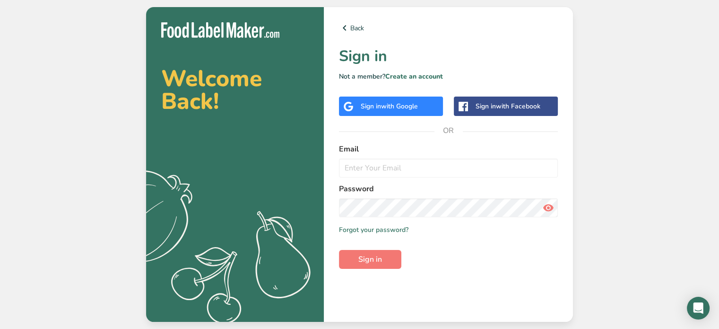
click at [392, 105] on span "with Google" at bounding box center [399, 106] width 37 height 9
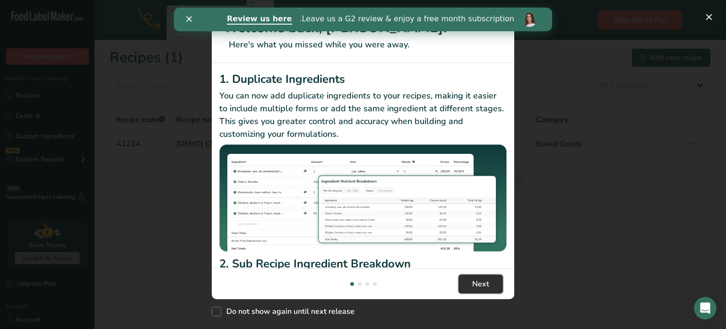
click at [475, 285] on span "Next" at bounding box center [480, 283] width 17 height 11
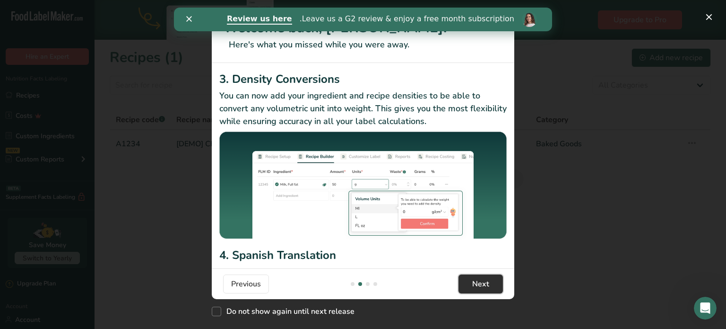
click at [475, 284] on span "Next" at bounding box center [480, 283] width 17 height 11
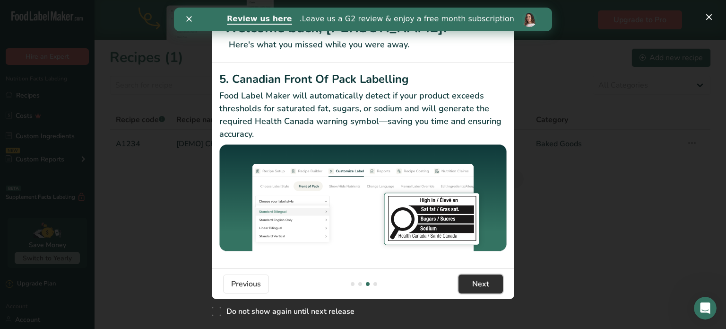
click at [475, 283] on span "Next" at bounding box center [480, 283] width 17 height 11
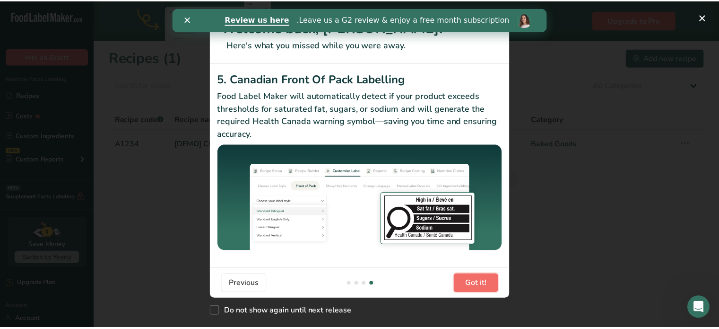
scroll to position [0, 908]
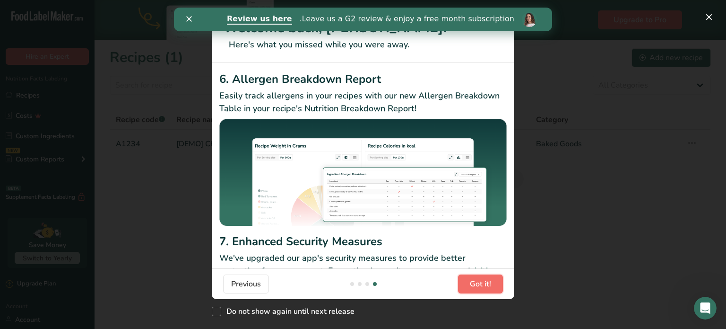
click at [476, 283] on span "Got it!" at bounding box center [480, 283] width 21 height 11
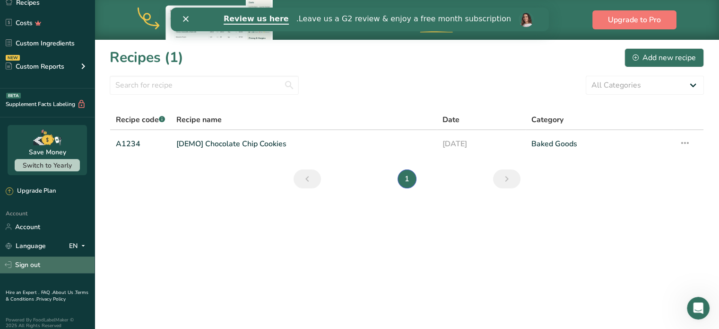
scroll to position [98, 0]
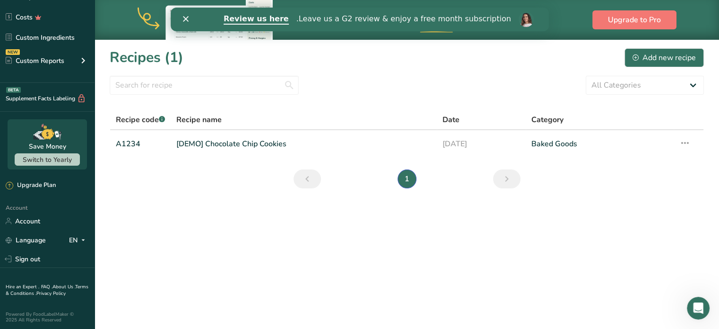
click at [185, 20] on icon "إغلاق" at bounding box center [186, 19] width 6 height 6
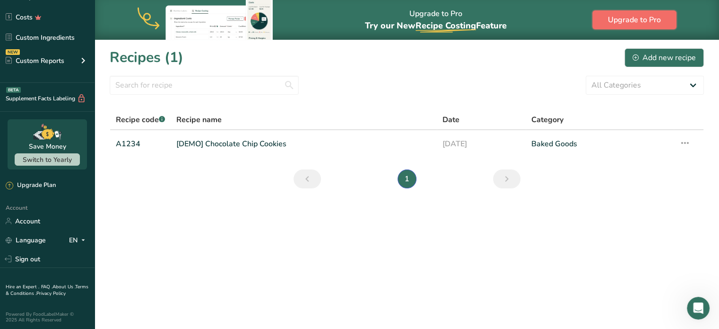
click at [652, 14] on span "Upgrade to Pro" at bounding box center [634, 19] width 53 height 11
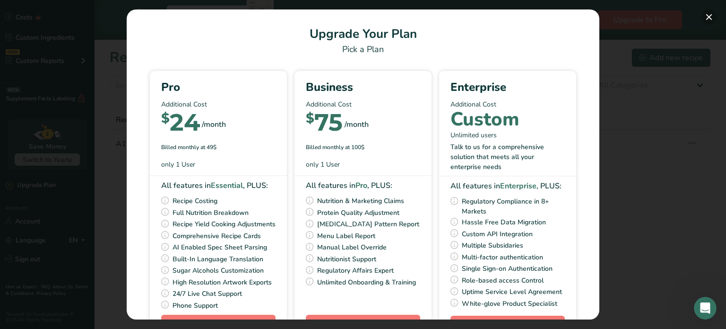
click at [704, 16] on button "Pick Your Pricing Plan Modal" at bounding box center [709, 16] width 15 height 15
